Goal: Task Accomplishment & Management: Use online tool/utility

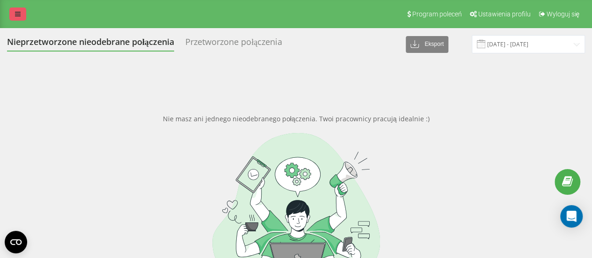
click at [14, 13] on link at bounding box center [17, 13] width 17 height 13
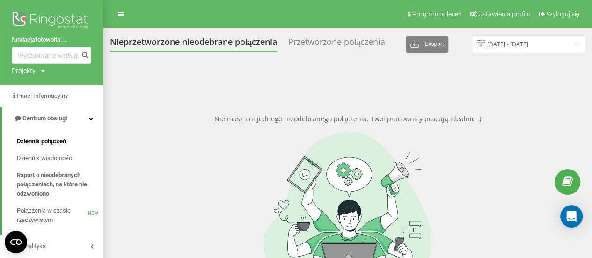
click at [48, 139] on span "Dziennik połączeń" at bounding box center [41, 141] width 49 height 9
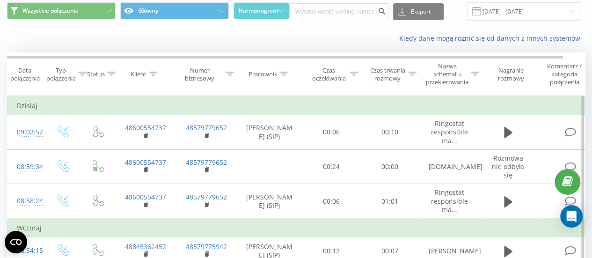
scroll to position [47, 0]
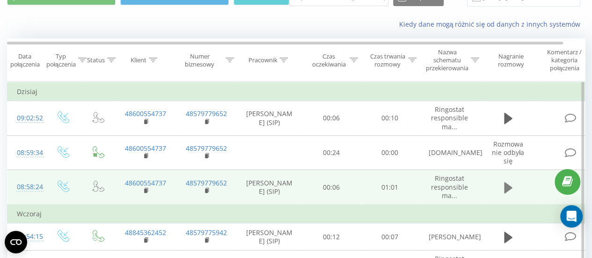
click at [509, 187] on icon at bounding box center [508, 187] width 8 height 11
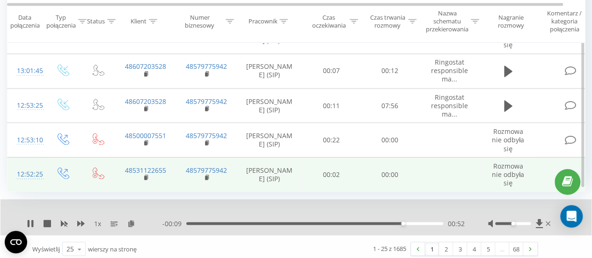
scroll to position [793, 0]
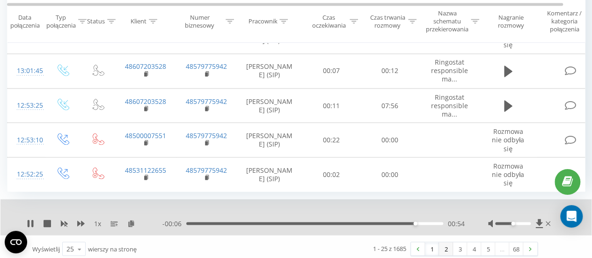
click at [443, 246] on link "2" at bounding box center [446, 248] width 14 height 13
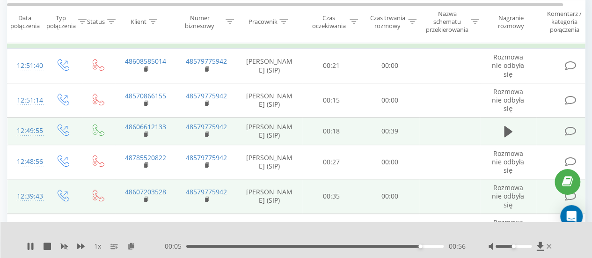
scroll to position [62, 0]
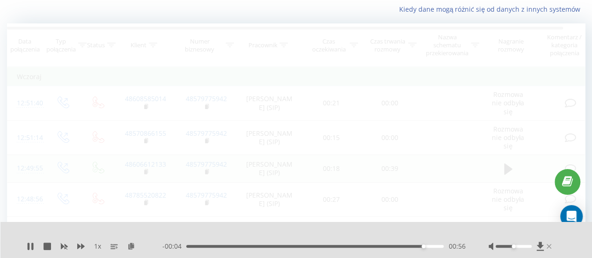
click at [549, 247] on icon at bounding box center [549, 246] width 5 height 5
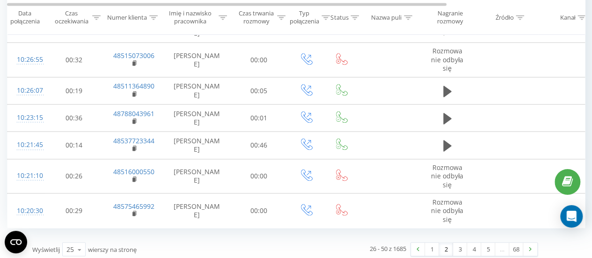
scroll to position [701, 0]
click at [459, 245] on link "3" at bounding box center [460, 249] width 14 height 13
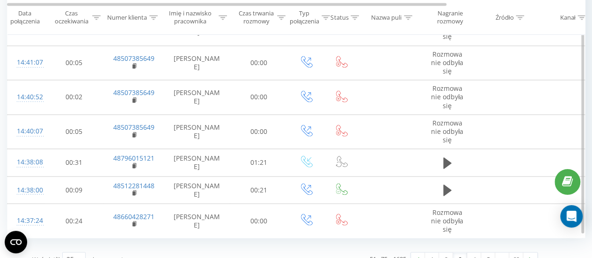
scroll to position [728, 0]
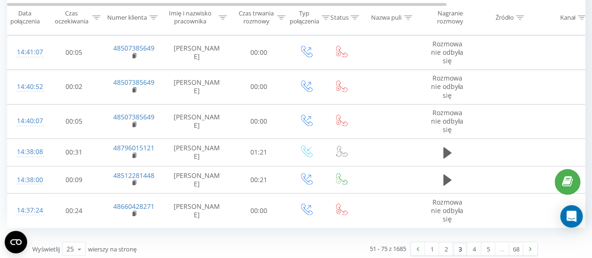
click at [458, 246] on link "3" at bounding box center [460, 248] width 14 height 13
click at [472, 249] on link "4" at bounding box center [474, 248] width 14 height 13
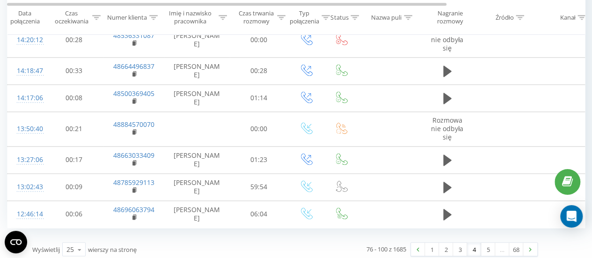
scroll to position [651, 0]
click at [487, 246] on link "5" at bounding box center [488, 248] width 14 height 13
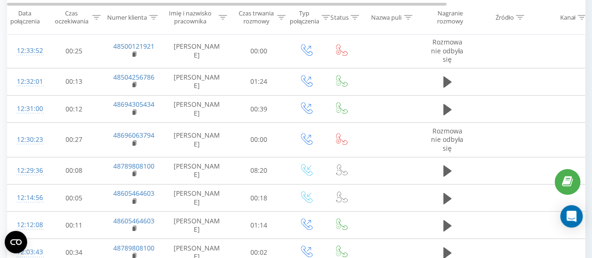
scroll to position [202, 0]
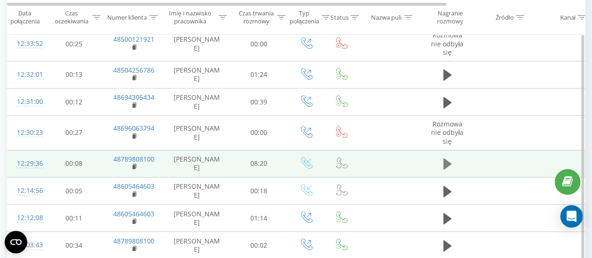
click at [448, 163] on icon at bounding box center [447, 163] width 8 height 11
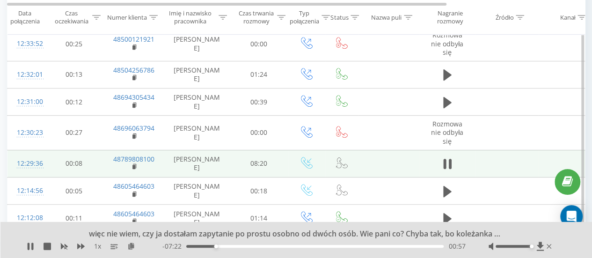
drag, startPoint x: 513, startPoint y: 247, endPoint x: 532, endPoint y: 248, distance: 18.8
click at [532, 248] on div "Accessibility label" at bounding box center [532, 246] width 4 height 4
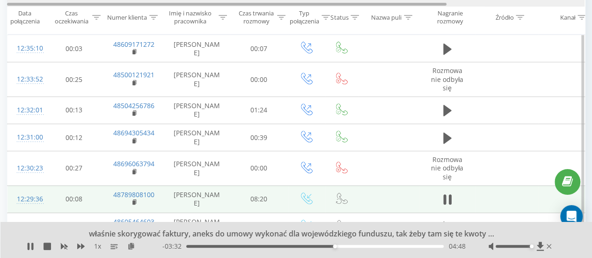
scroll to position [155, 0]
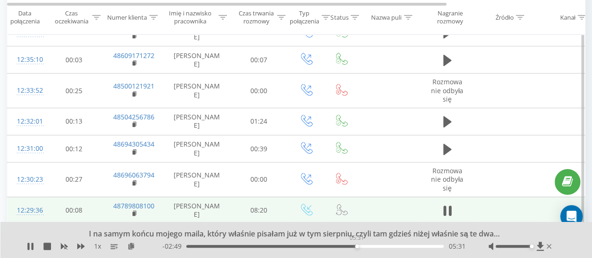
drag, startPoint x: 362, startPoint y: 247, endPoint x: 356, endPoint y: 247, distance: 5.6
click at [356, 247] on div "05:31" at bounding box center [357, 246] width 4 height 4
